Goal: Manage account settings

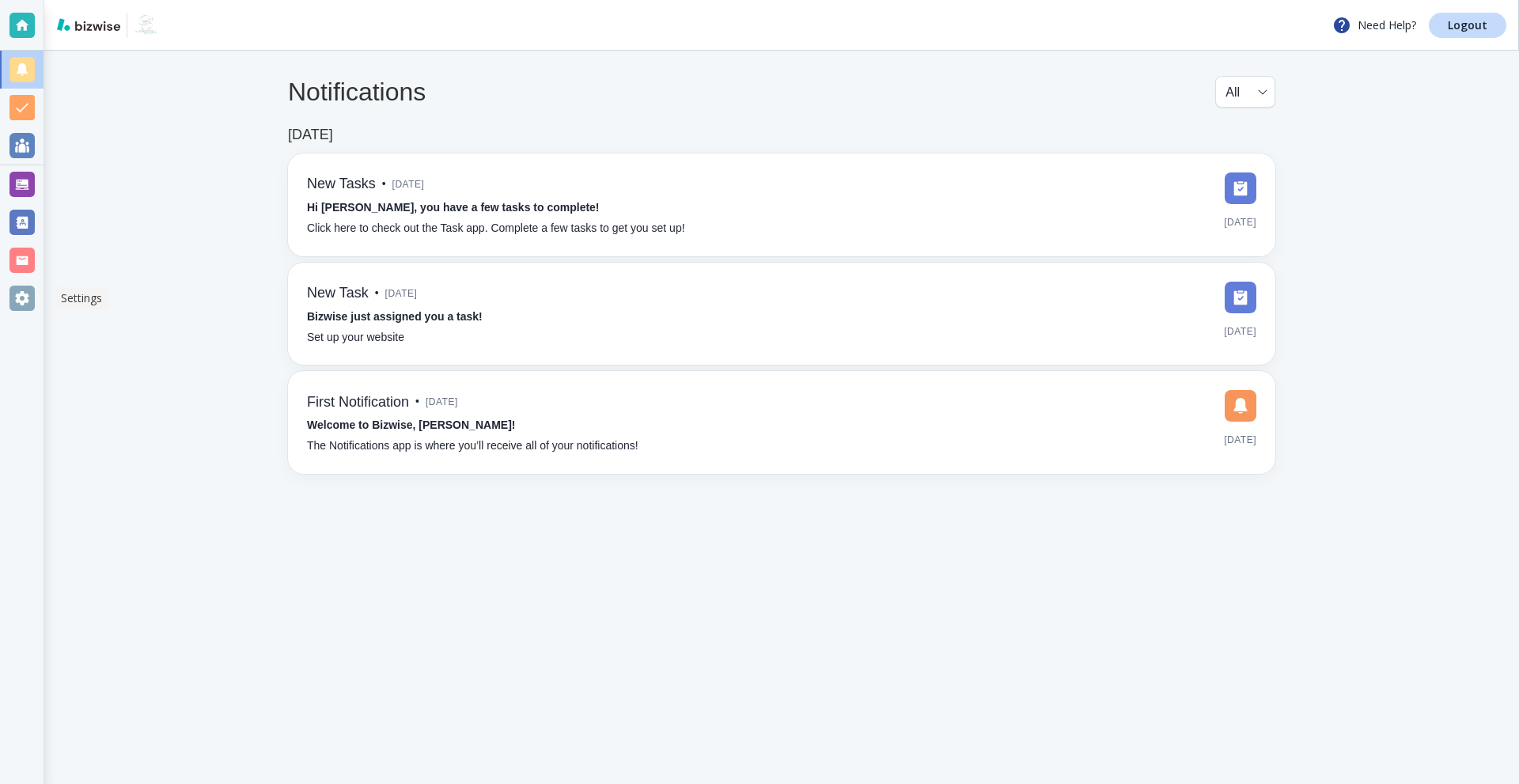
click at [15, 287] on div at bounding box center [22, 298] width 44 height 38
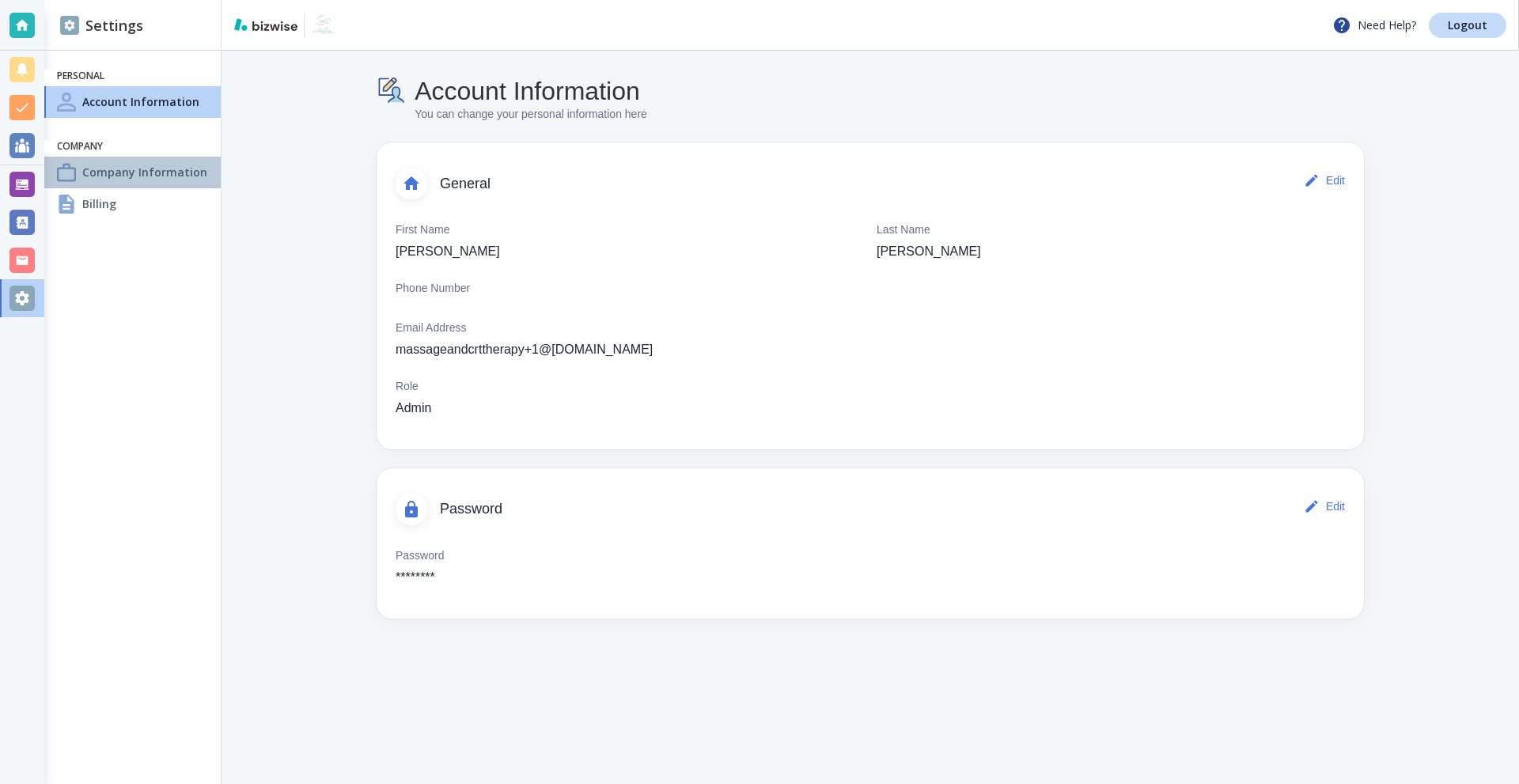
click at [116, 177] on h4 "Company Information" at bounding box center [144, 172] width 125 height 17
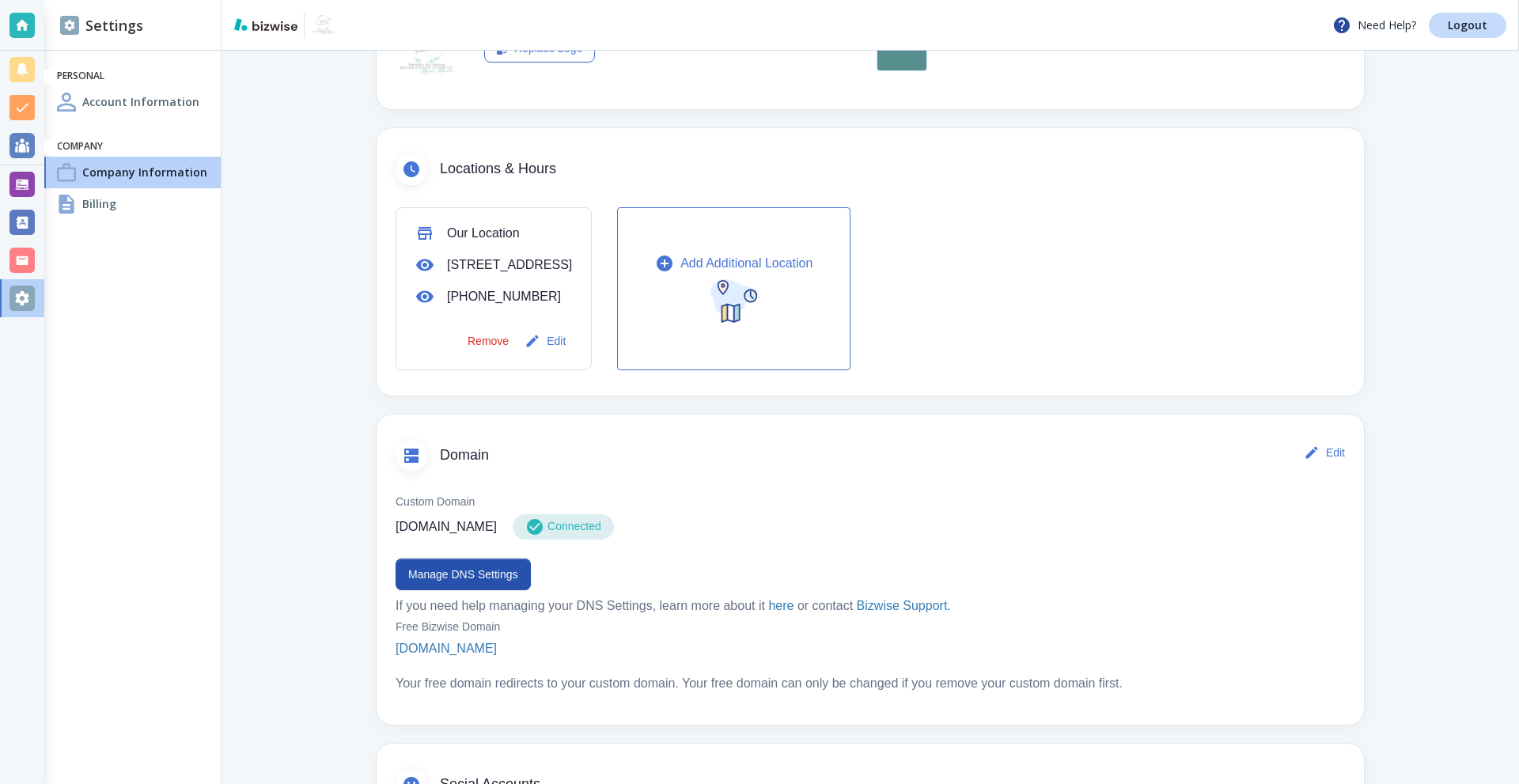
scroll to position [554, 0]
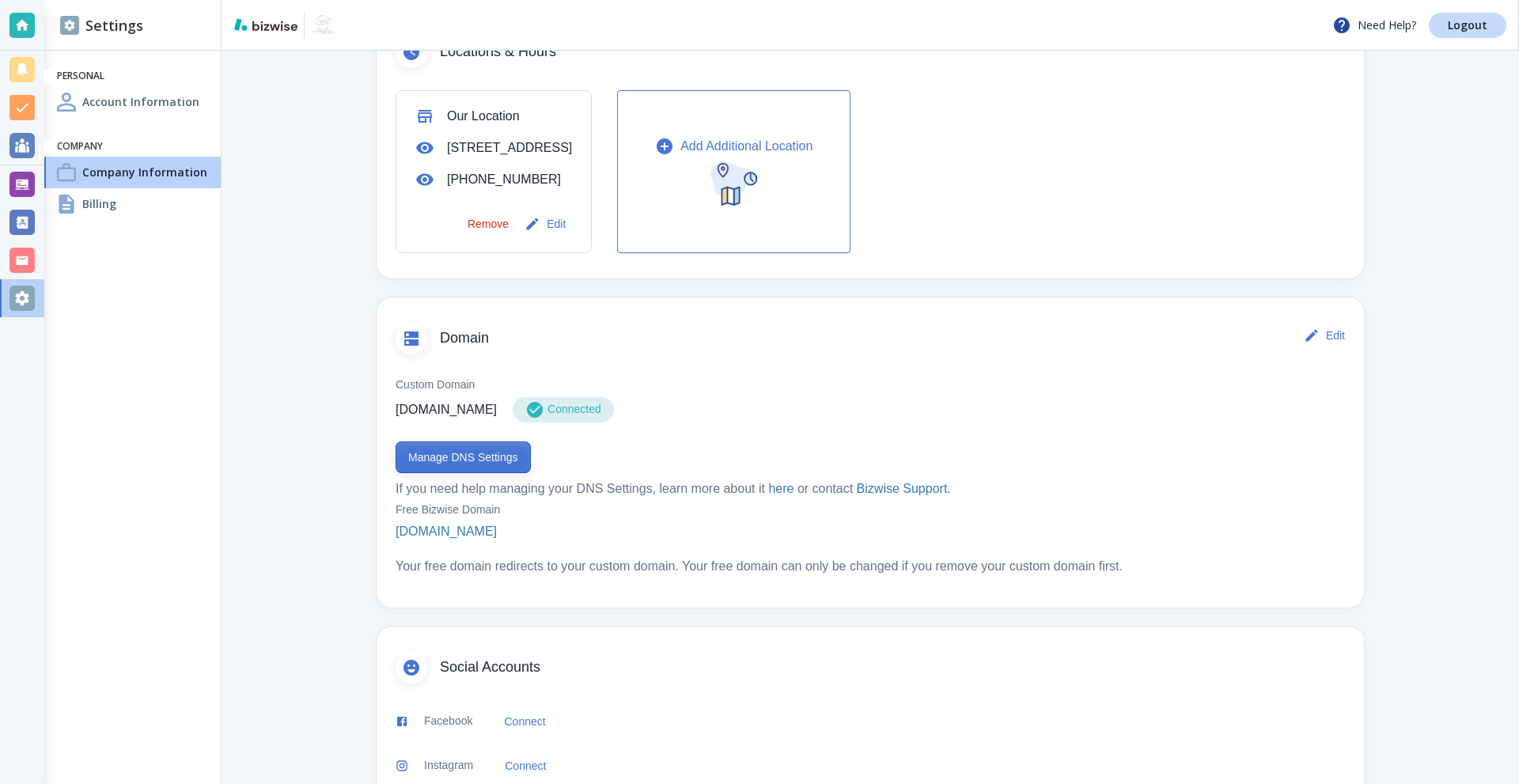
click at [455, 473] on button "Manage DNS Settings" at bounding box center [463, 457] width 135 height 32
click at [1451, 28] on p "Logout" at bounding box center [1468, 25] width 40 height 11
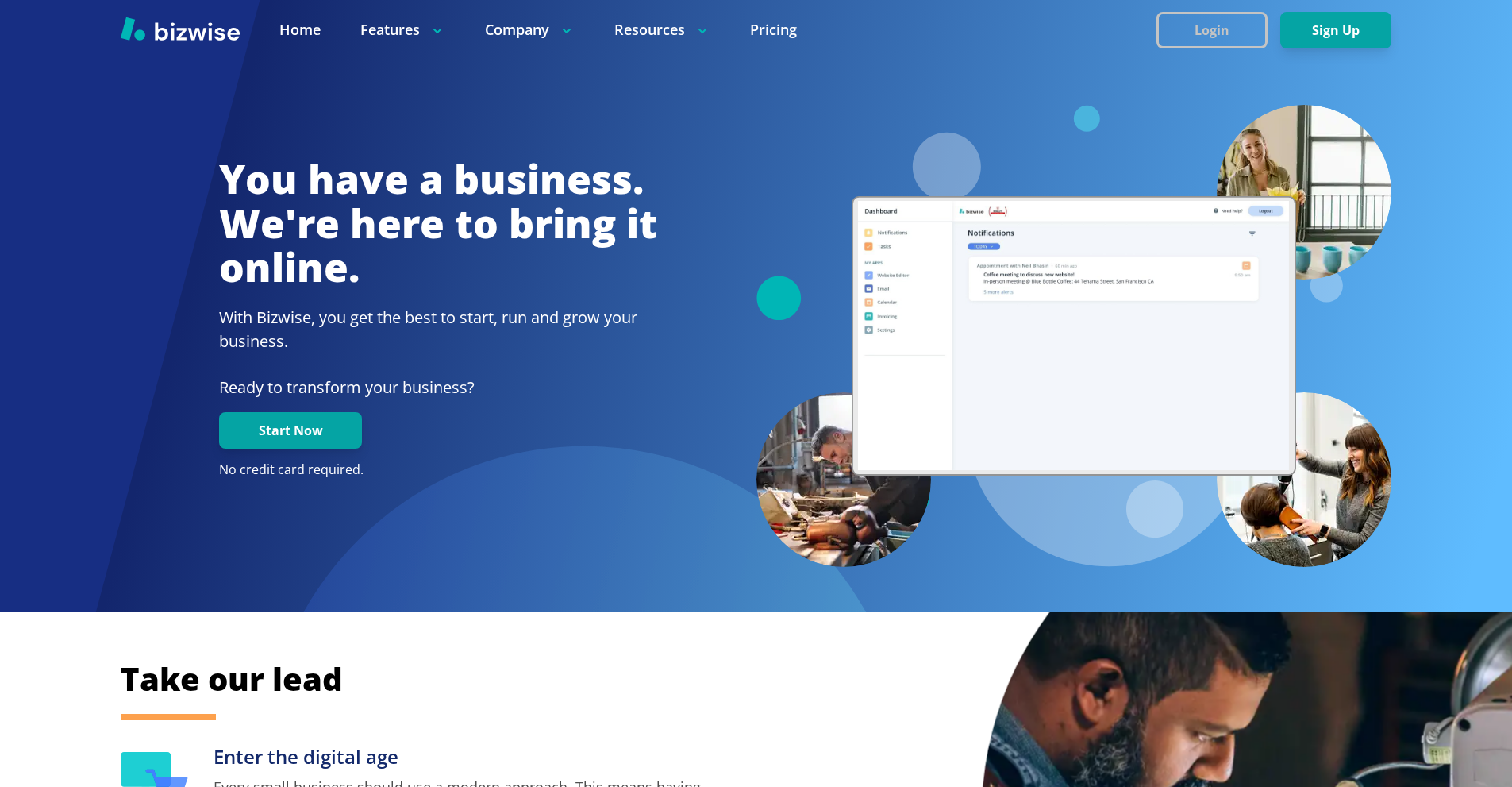
click at [1201, 30] on button "Login" at bounding box center [1212, 30] width 111 height 37
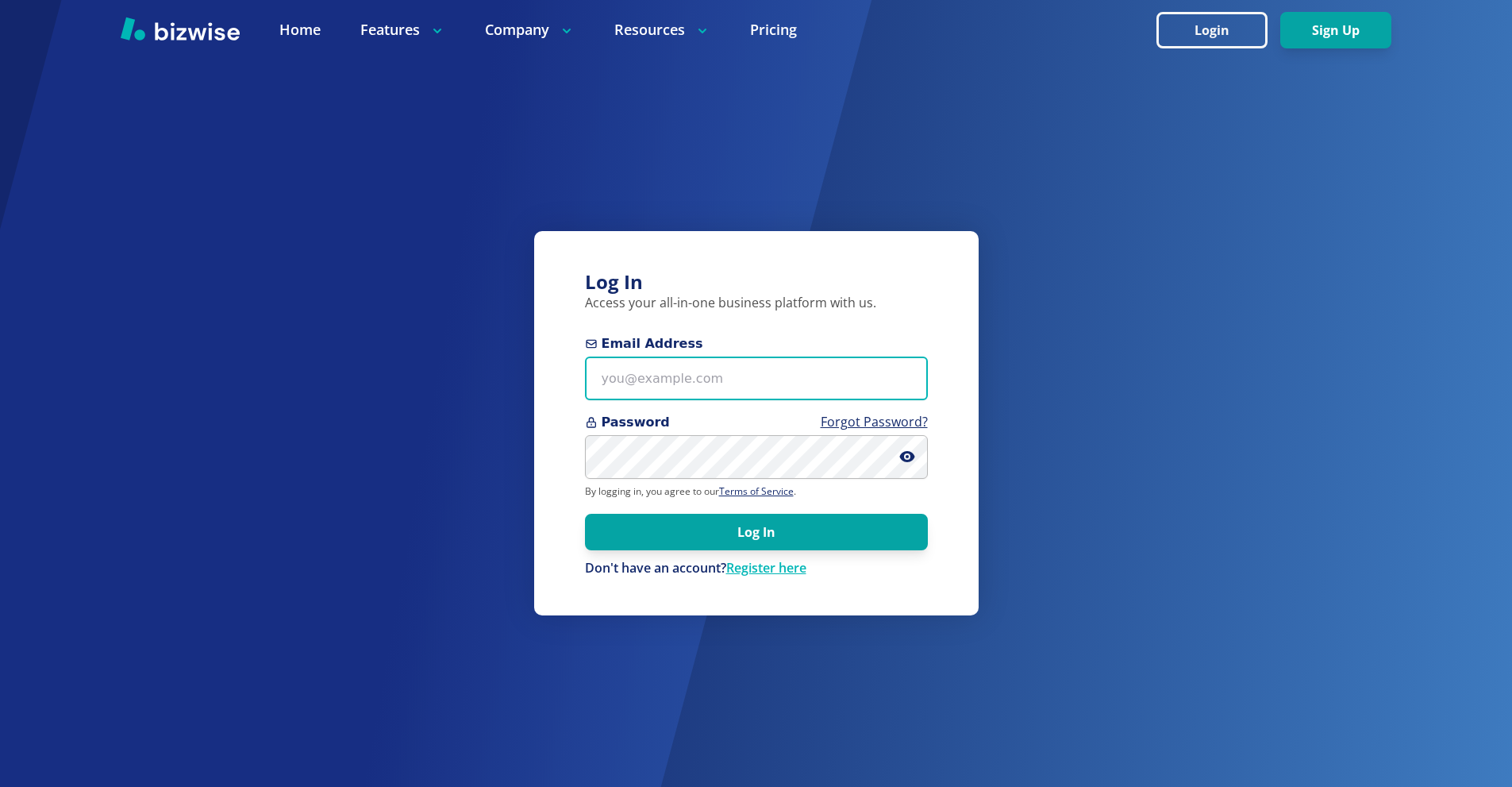
click at [822, 374] on input "Email Address" at bounding box center [757, 378] width 343 height 44
paste input "balancemassagesc@gmail.com"
type input "balancemassagesc@gmail.com"
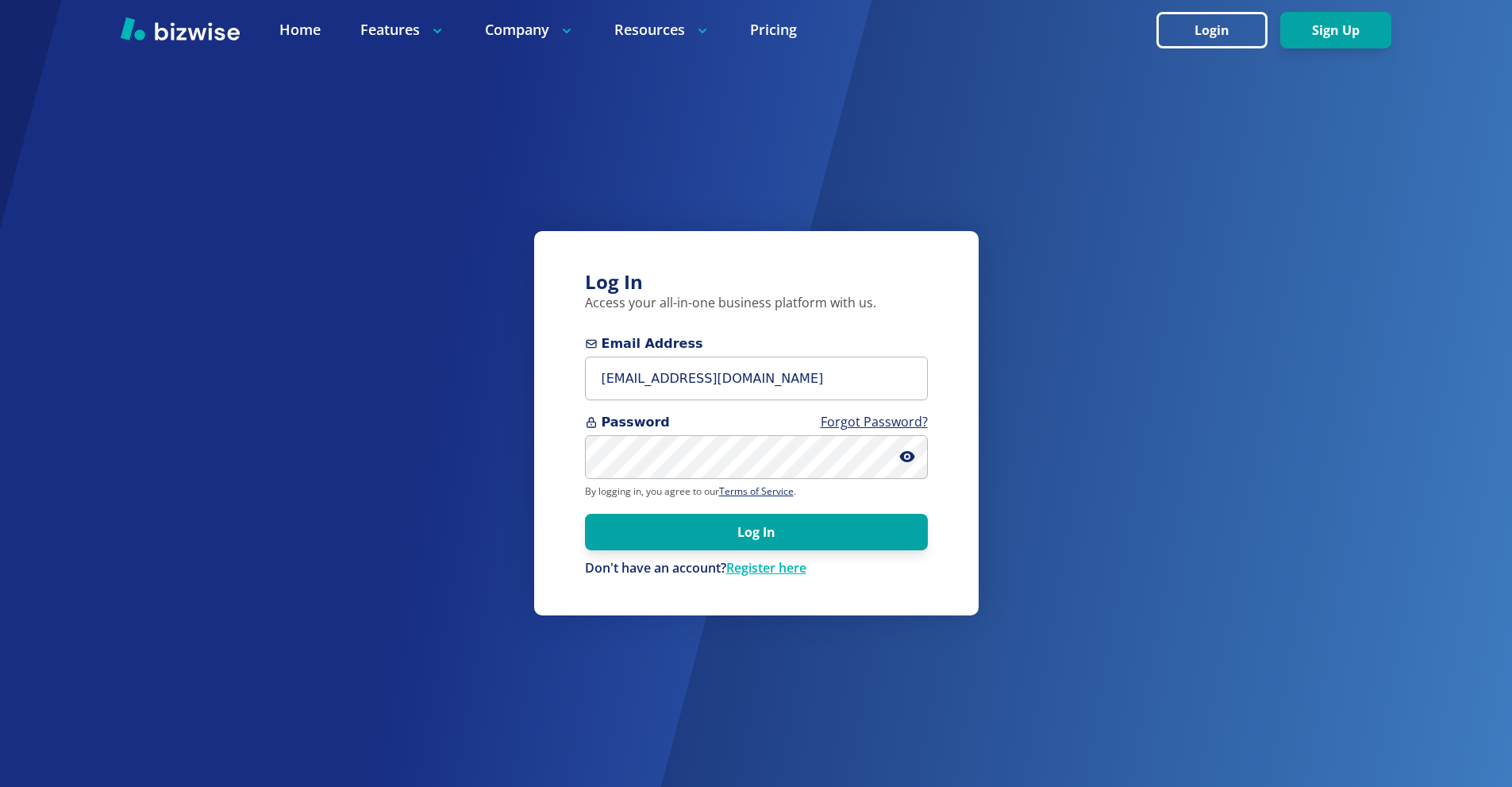
drag, startPoint x: 881, startPoint y: 536, endPoint x: 840, endPoint y: 501, distance: 53.9
click at [881, 535] on button "Log In" at bounding box center [757, 532] width 343 height 37
